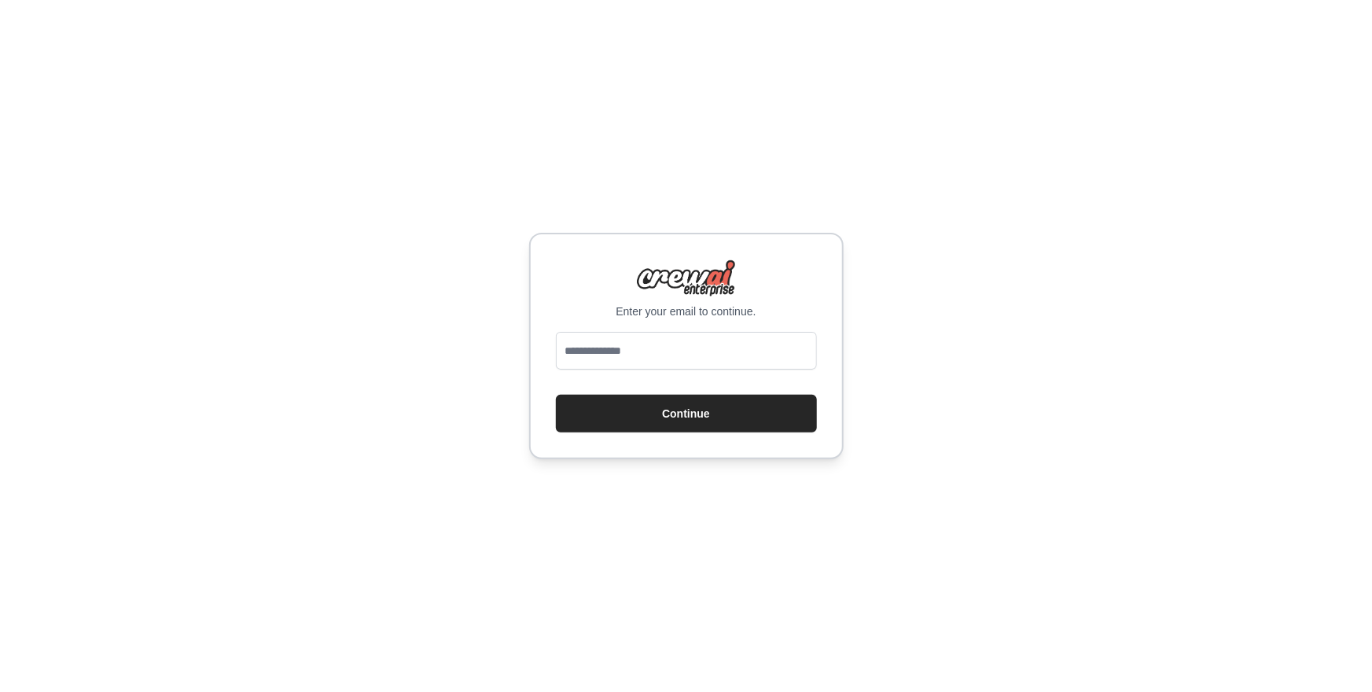
click at [638, 318] on p "Enter your email to continue." at bounding box center [686, 312] width 261 height 16
click at [638, 357] on input "email" at bounding box center [686, 351] width 261 height 38
click at [645, 348] on input "email" at bounding box center [686, 351] width 261 height 38
type input "**********"
click at [664, 429] on button "Continue" at bounding box center [686, 414] width 261 height 38
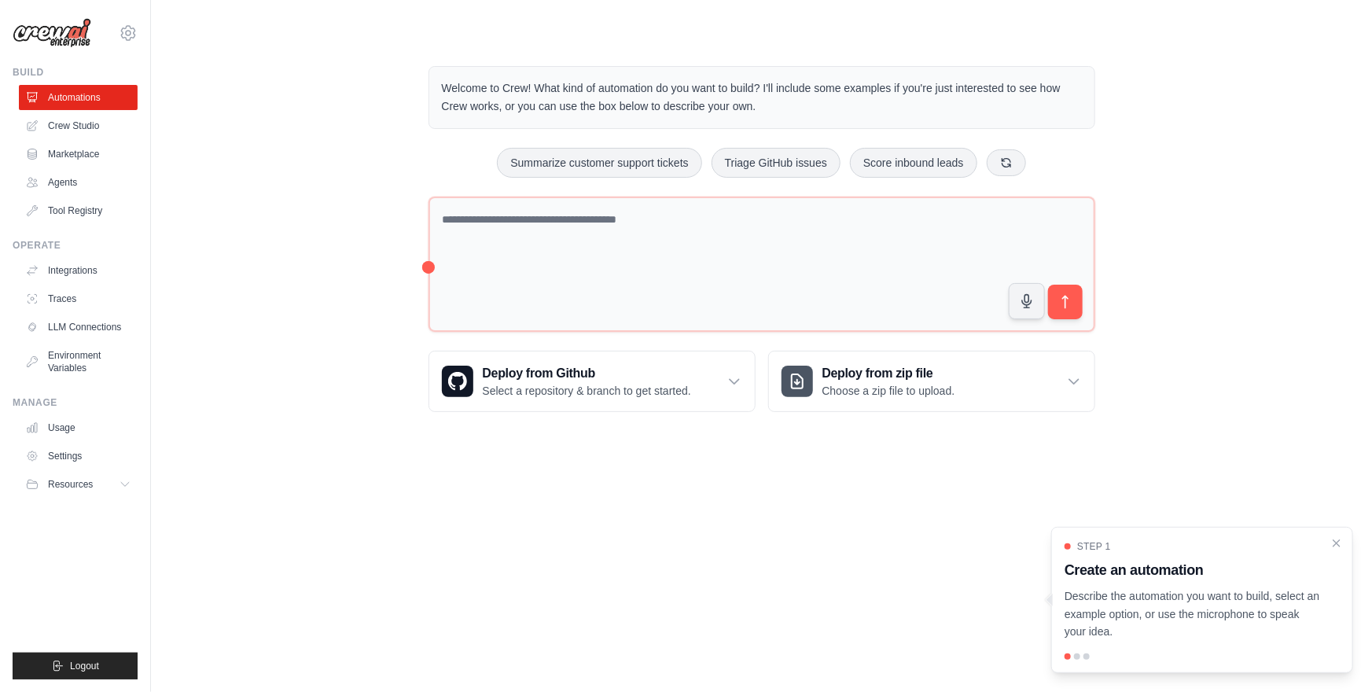
click at [342, 244] on div "Welcome to Crew! What kind of automation do you want to build? I'll include som…" at bounding box center [761, 239] width 1171 height 396
click at [116, 120] on link "Crew Studio" at bounding box center [79, 125] width 119 height 25
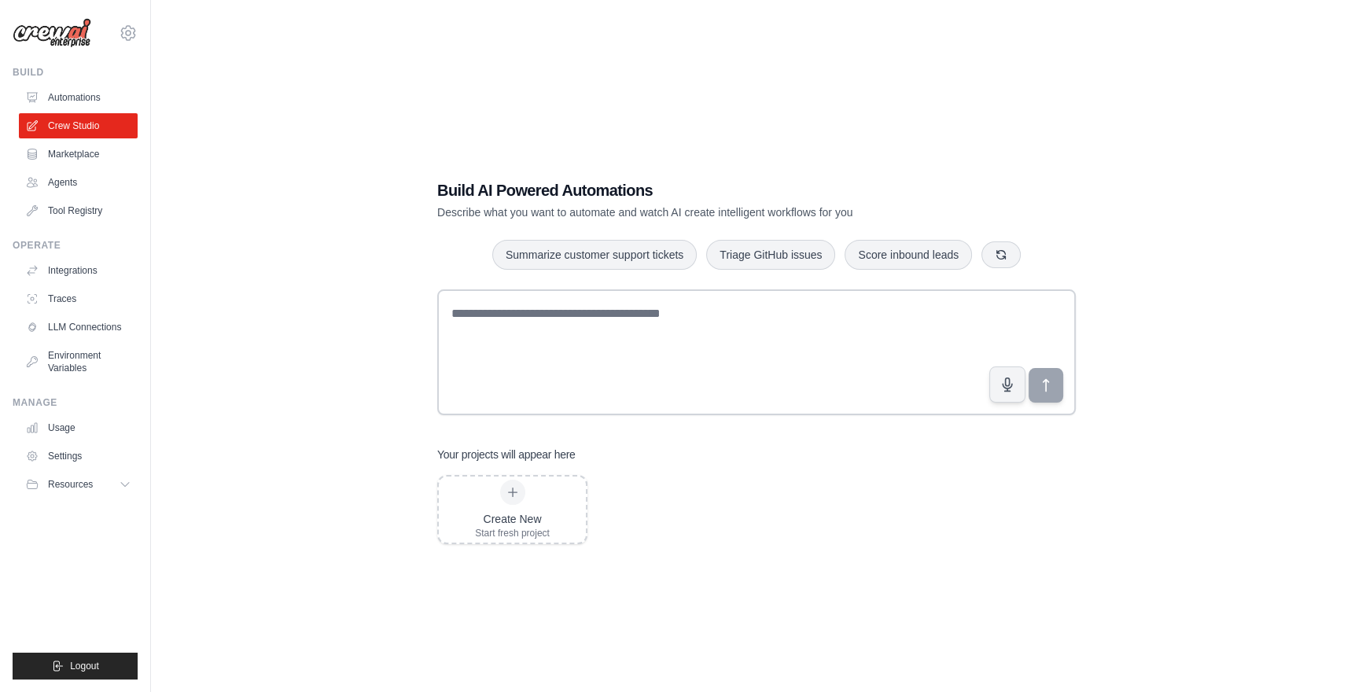
scroll to position [31, 0]
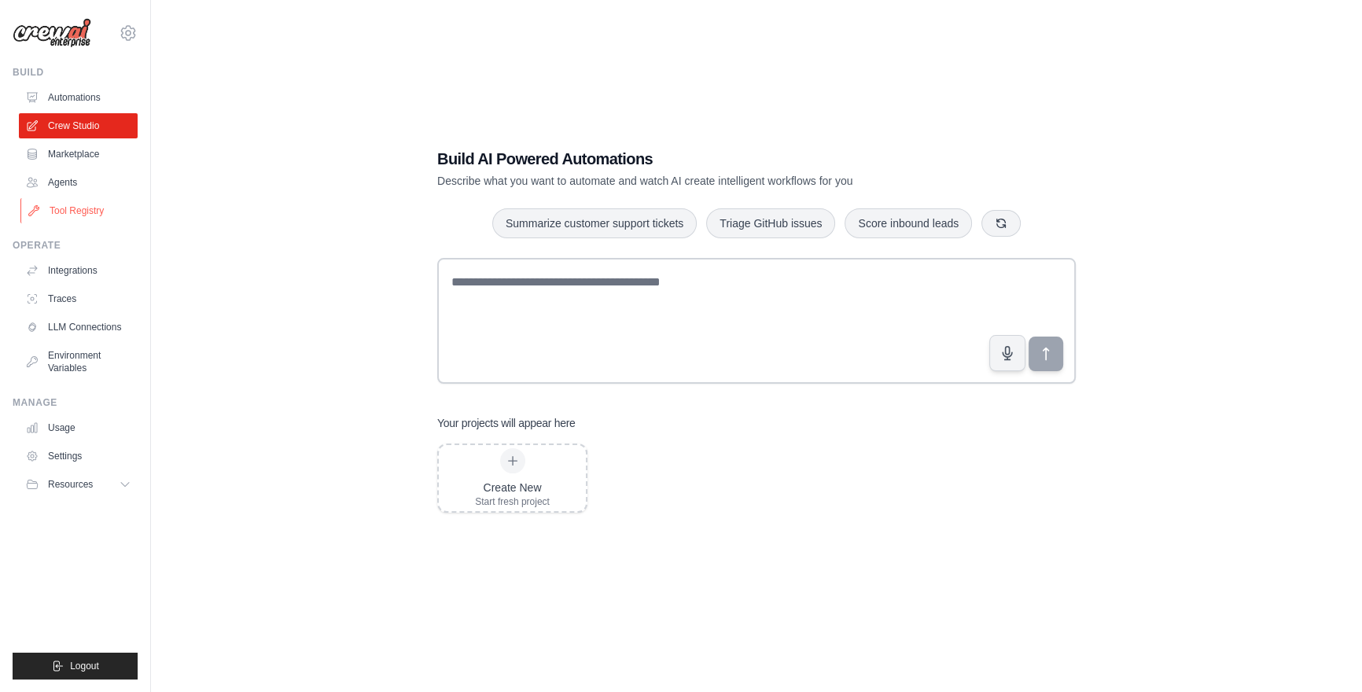
click at [112, 207] on link "Tool Registry" at bounding box center [79, 210] width 119 height 25
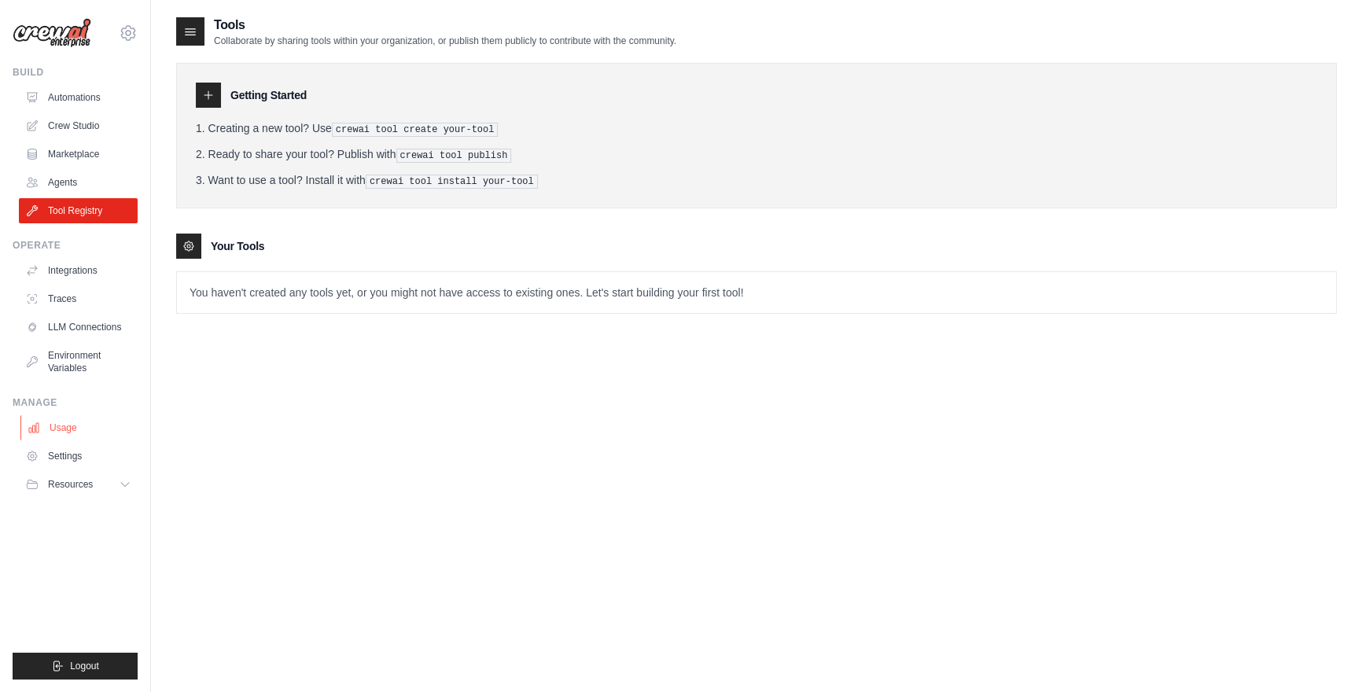
click at [72, 434] on link "Usage" at bounding box center [79, 427] width 119 height 25
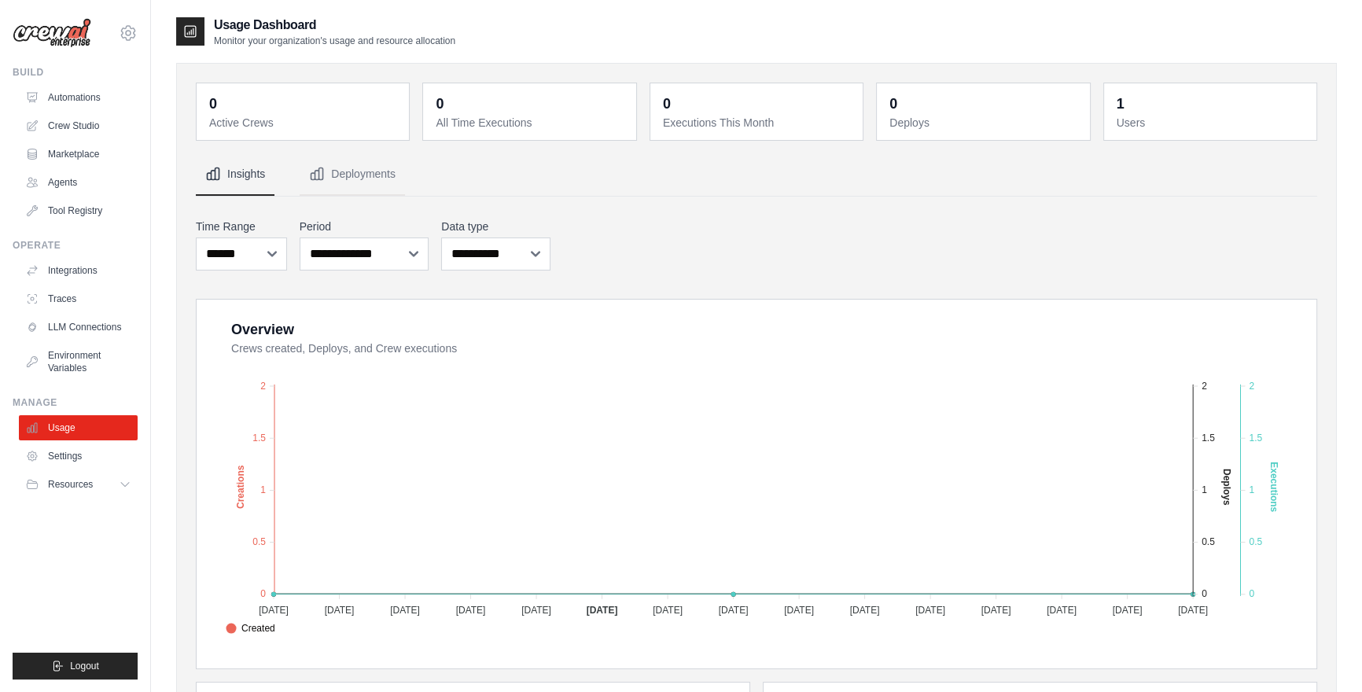
click at [1120, 110] on div "1" at bounding box center [1121, 104] width 8 height 22
click at [91, 451] on link "Settings" at bounding box center [79, 455] width 119 height 25
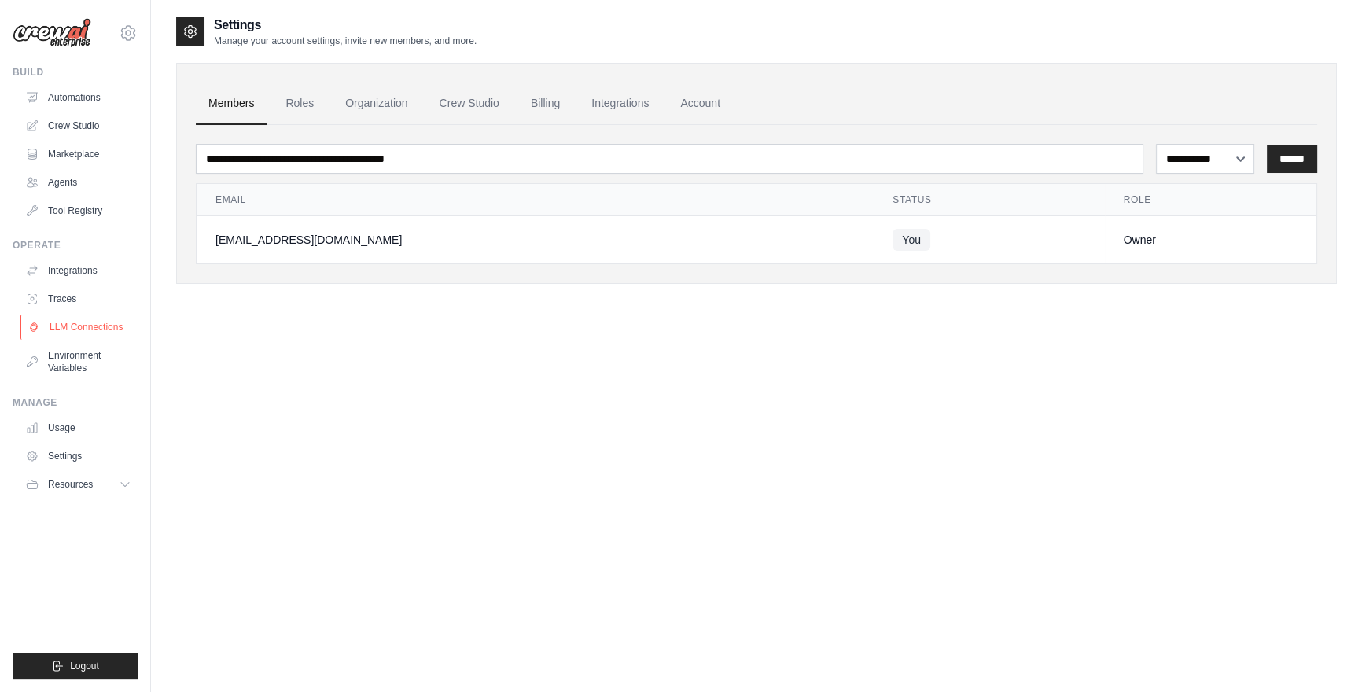
click at [68, 333] on link "LLM Connections" at bounding box center [79, 327] width 119 height 25
click at [57, 362] on link "Environment Variables" at bounding box center [79, 362] width 119 height 38
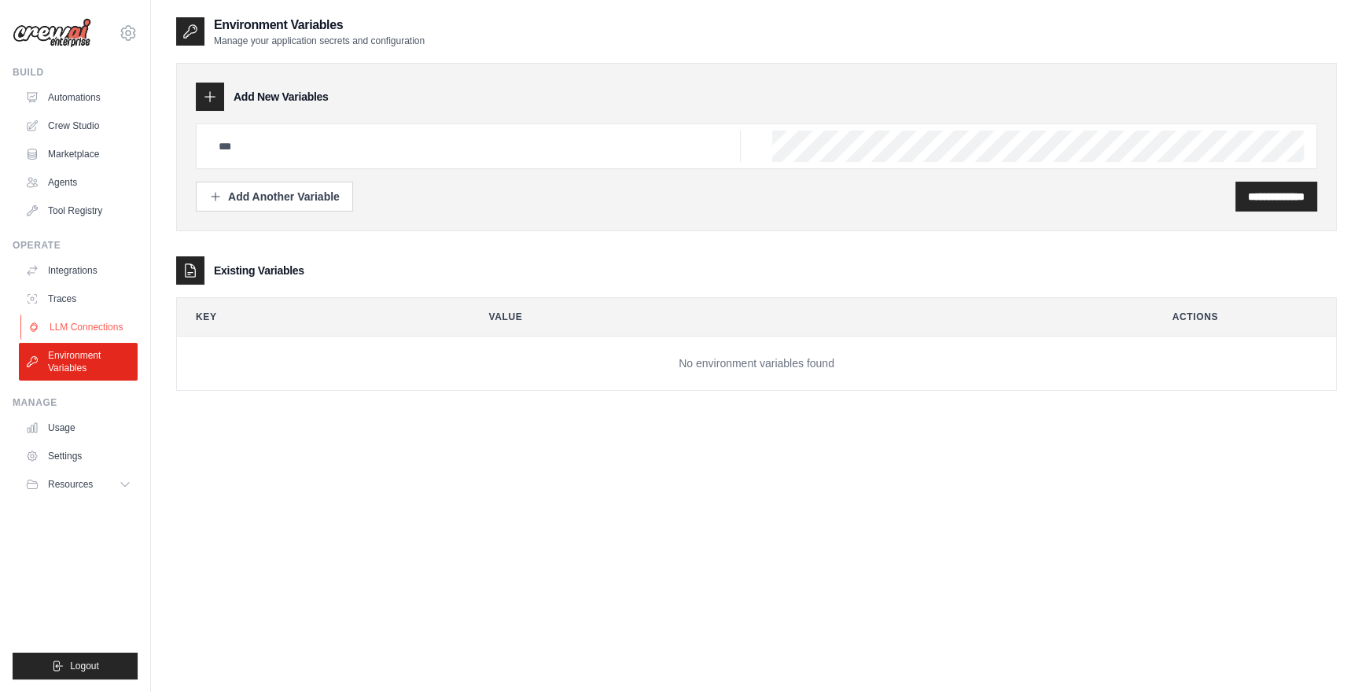
click at [64, 330] on link "LLM Connections" at bounding box center [79, 327] width 119 height 25
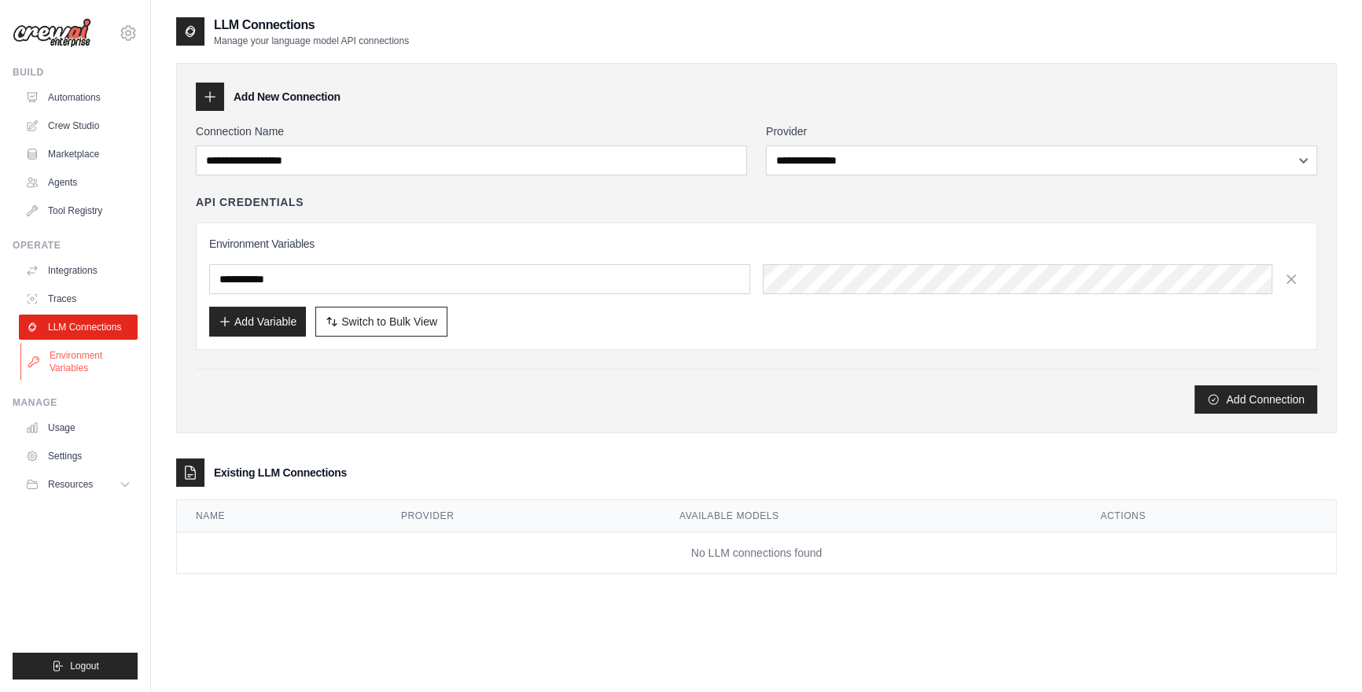
click at [66, 356] on link "Environment Variables" at bounding box center [79, 362] width 119 height 38
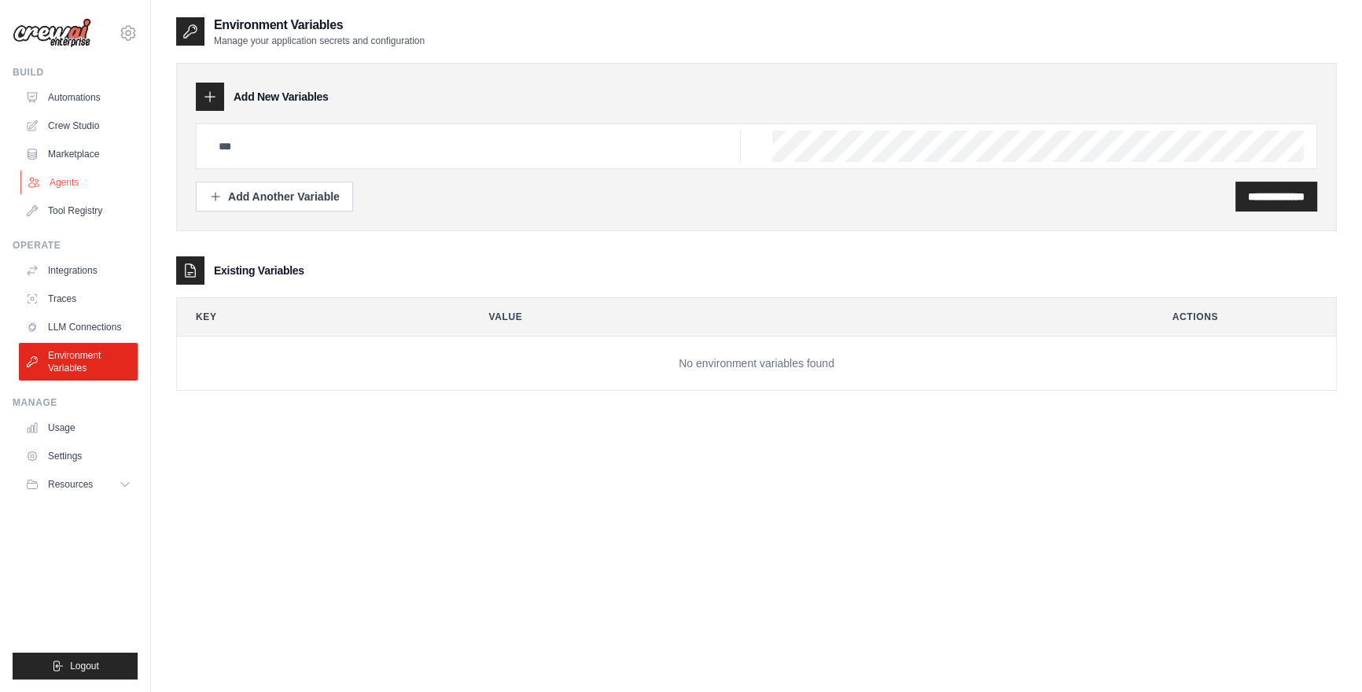
click at [67, 188] on link "Agents" at bounding box center [79, 182] width 119 height 25
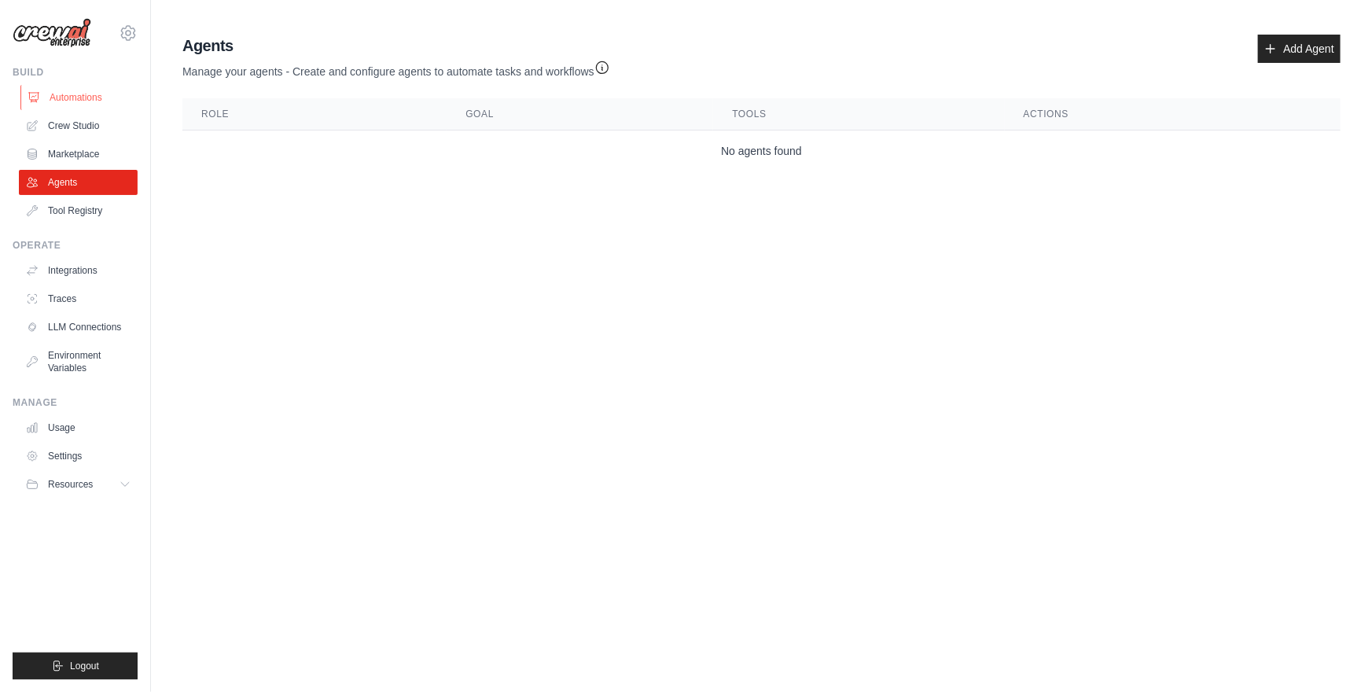
click at [71, 107] on link "Automations" at bounding box center [79, 97] width 119 height 25
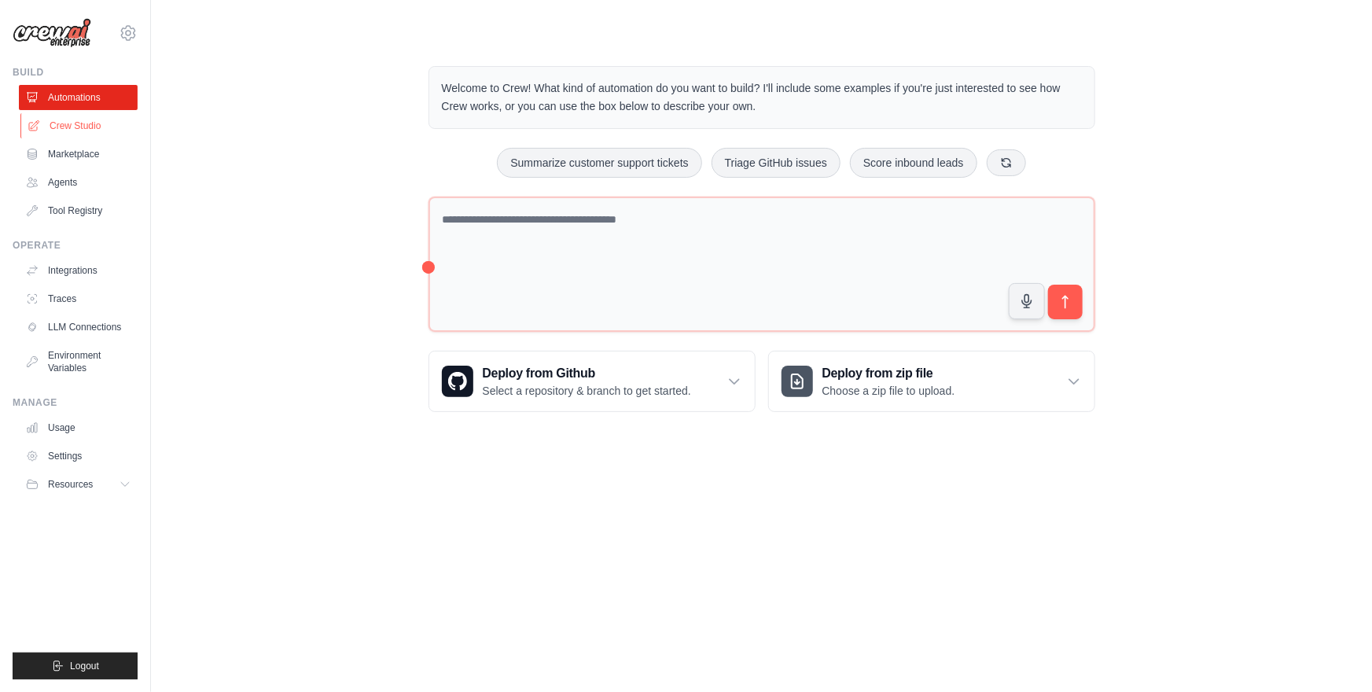
click at [108, 116] on link "Crew Studio" at bounding box center [79, 125] width 119 height 25
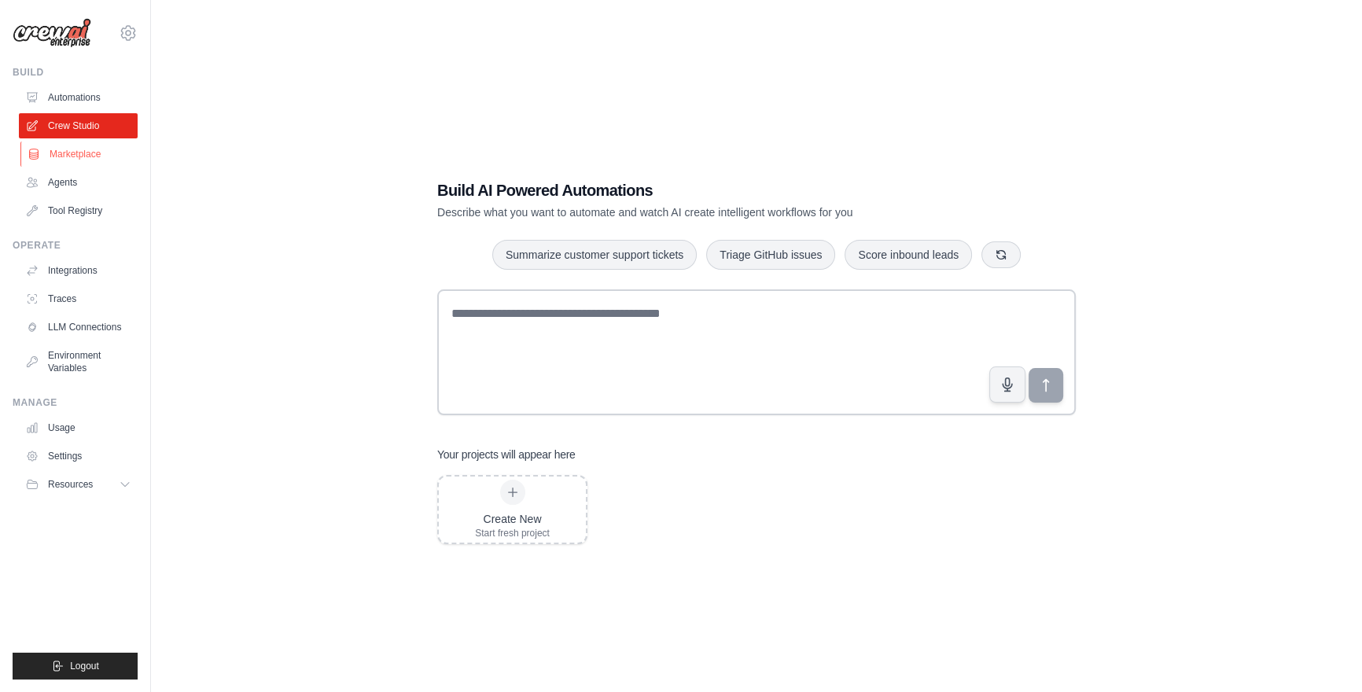
click at [62, 156] on link "Marketplace" at bounding box center [79, 154] width 119 height 25
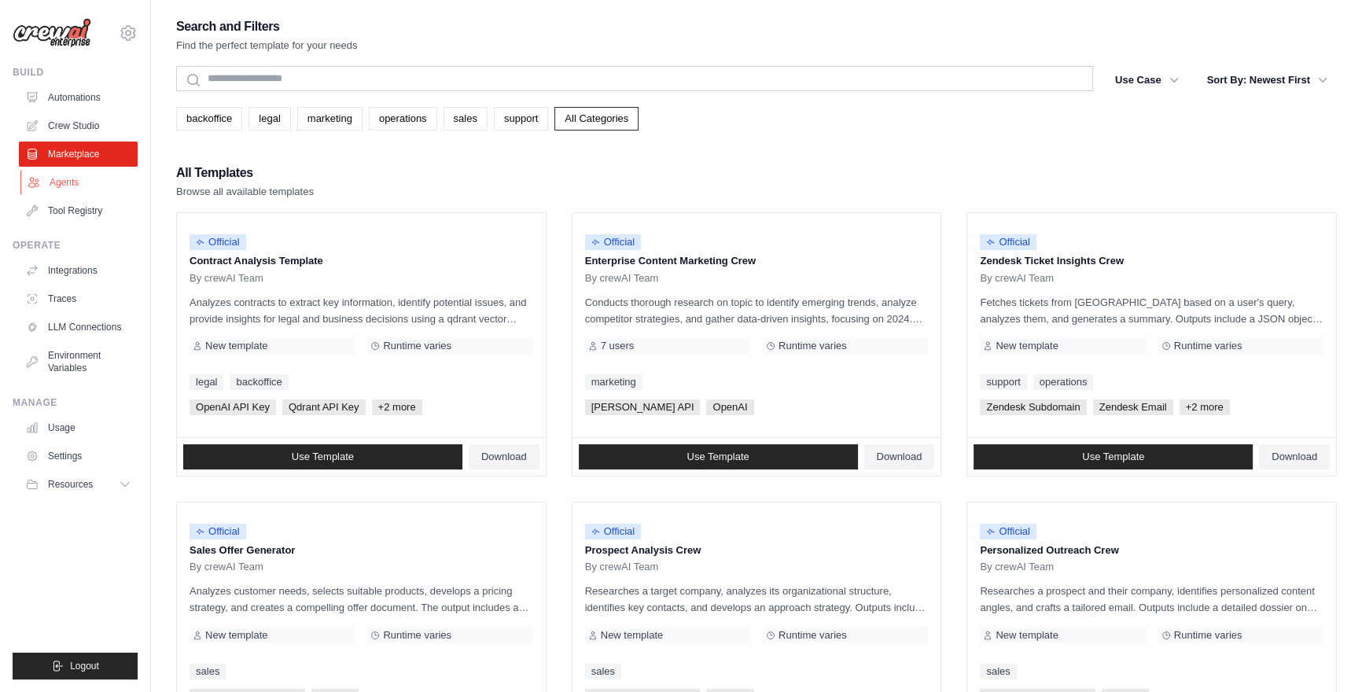
click at [113, 172] on link "Agents" at bounding box center [79, 182] width 119 height 25
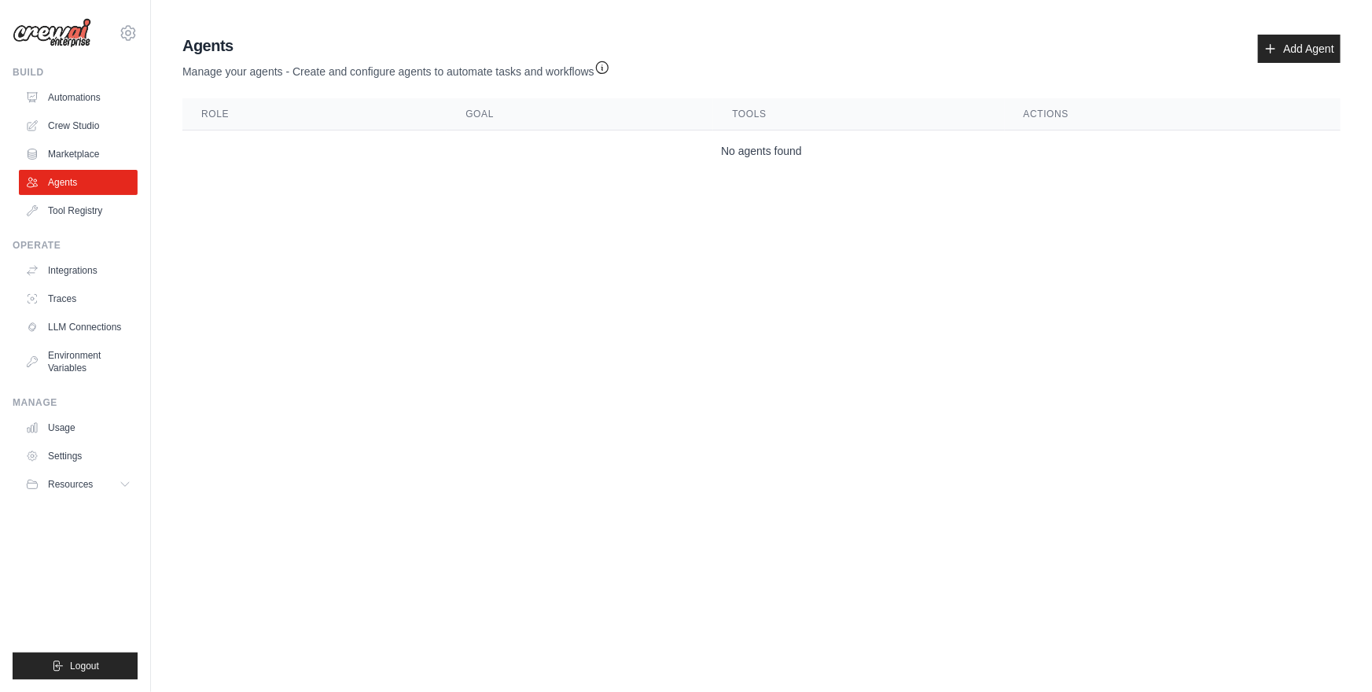
click at [288, 64] on p "Manage your agents - Create and configure agents to automate tasks and workflows" at bounding box center [396, 68] width 428 height 23
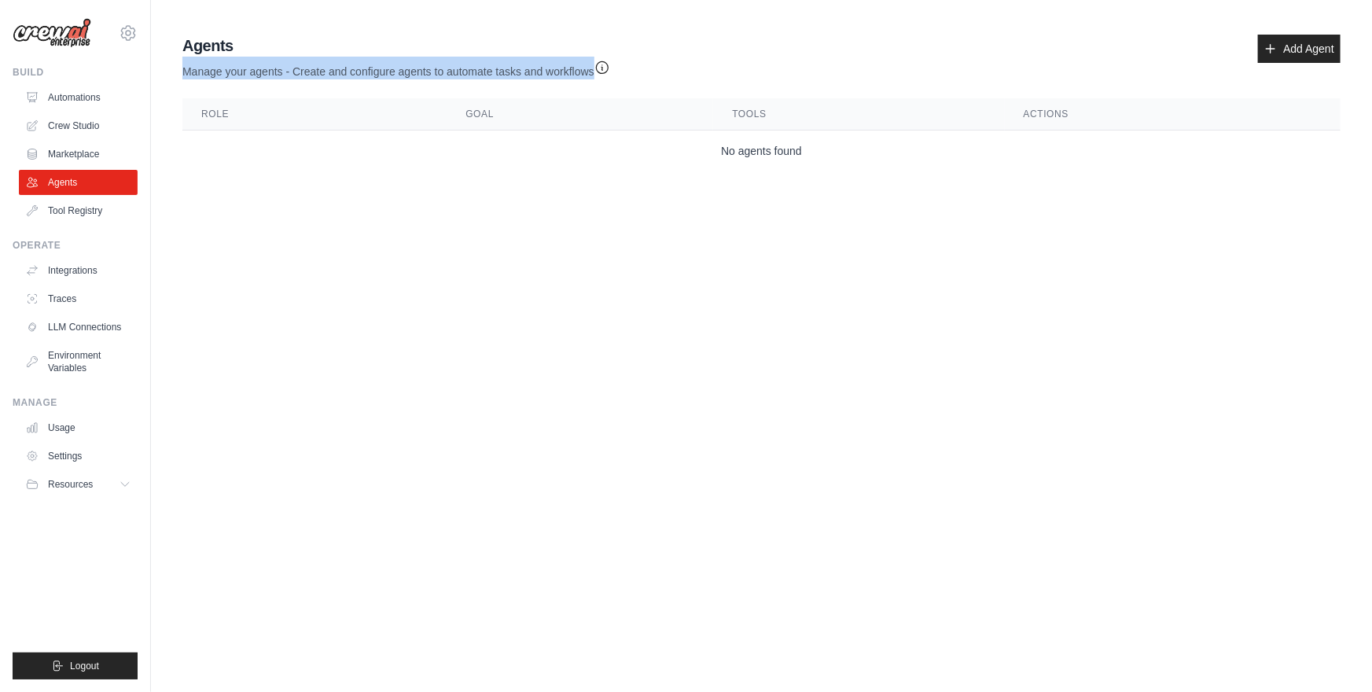
click at [288, 64] on p "Manage your agents - Create and configure agents to automate tasks and workflows" at bounding box center [396, 68] width 428 height 23
click at [355, 72] on p "Manage your agents - Create and configure agents to automate tasks and workflows" at bounding box center [396, 68] width 428 height 23
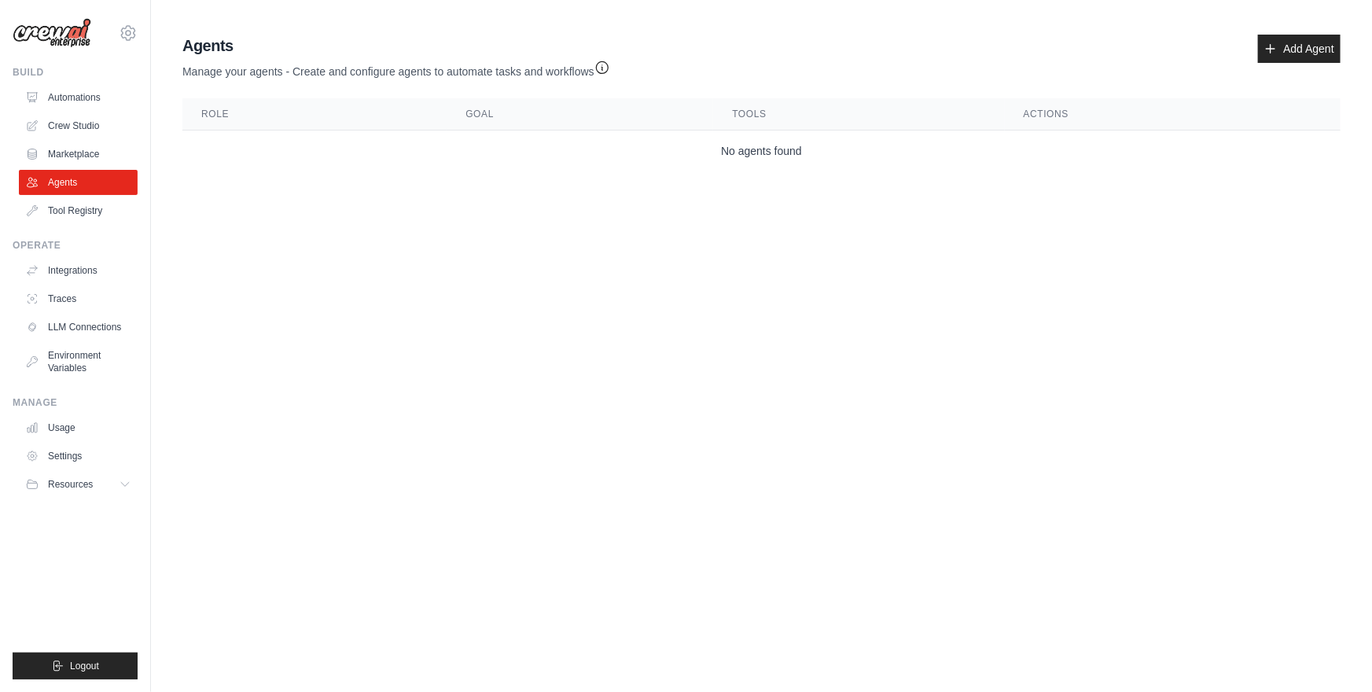
click at [61, 22] on img at bounding box center [52, 33] width 79 height 30
click at [61, 24] on img at bounding box center [52, 33] width 79 height 30
click at [60, 88] on link "Automations" at bounding box center [79, 97] width 119 height 25
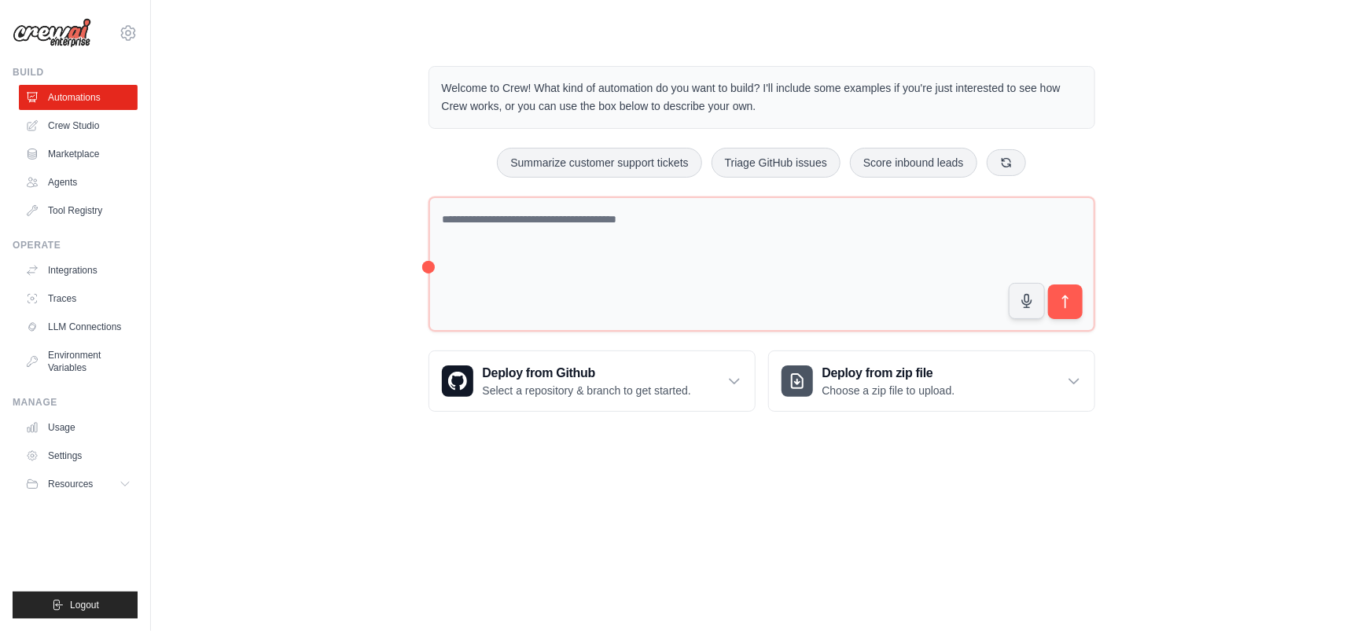
click at [315, 227] on div "Welcome to Crew! What kind of automation do you want to build? I'll include som…" at bounding box center [761, 239] width 1171 height 396
click at [224, 298] on div "Welcome to Crew! What kind of automation do you want to build? I'll include som…" at bounding box center [761, 239] width 1171 height 396
click at [749, 471] on body "realtp9@gmail.com Settings Build Automations Crew Studio" at bounding box center [686, 315] width 1372 height 631
click at [775, 453] on body "realtp9@gmail.com Settings Build Automations Crew Studio" at bounding box center [686, 315] width 1372 height 631
click at [718, 83] on p "Welcome to Crew! What kind of automation do you want to build? I'll include som…" at bounding box center [762, 97] width 640 height 36
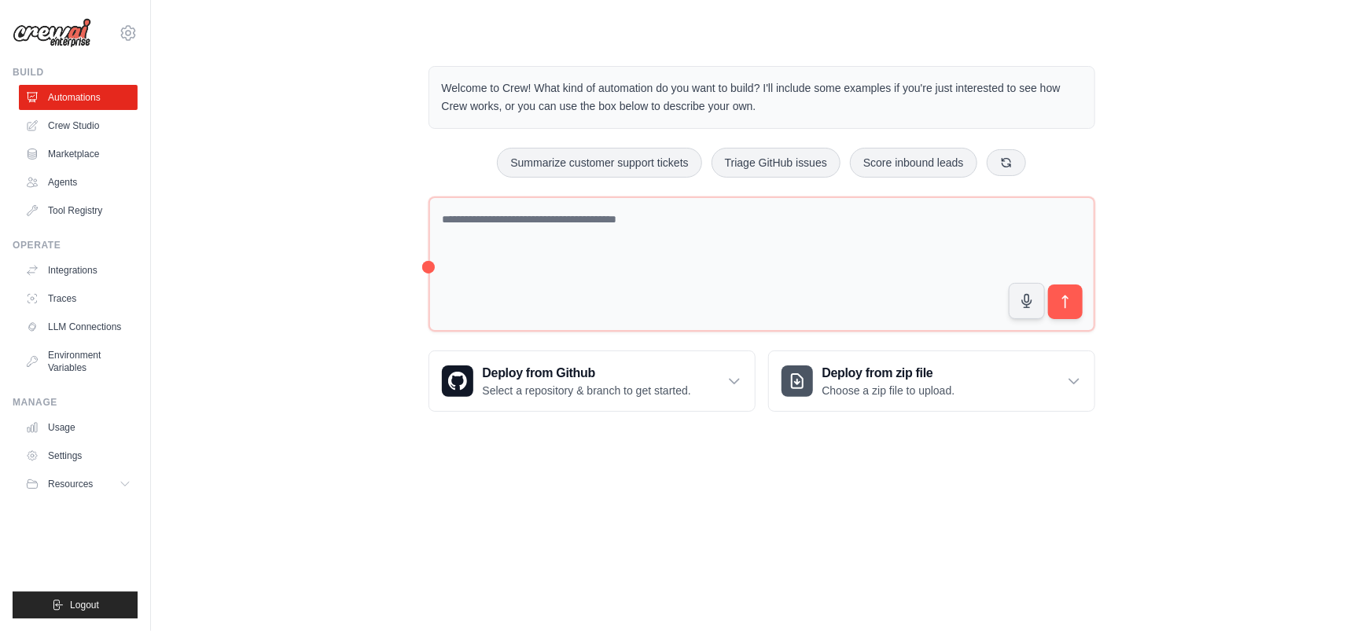
click at [718, 83] on p "Welcome to Crew! What kind of automation do you want to build? I'll include som…" at bounding box center [762, 97] width 640 height 36
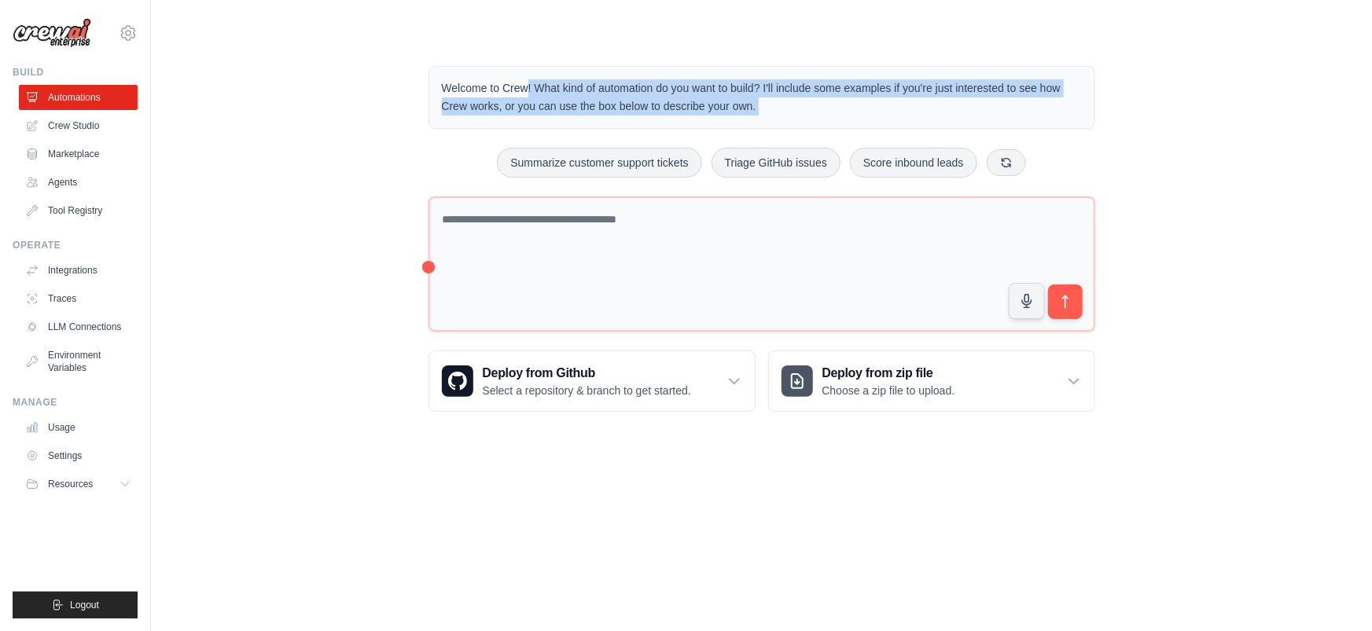
click at [718, 83] on p "Welcome to Crew! What kind of automation do you want to build? I'll include som…" at bounding box center [762, 97] width 640 height 36
